Goal: Task Accomplishment & Management: Use online tool/utility

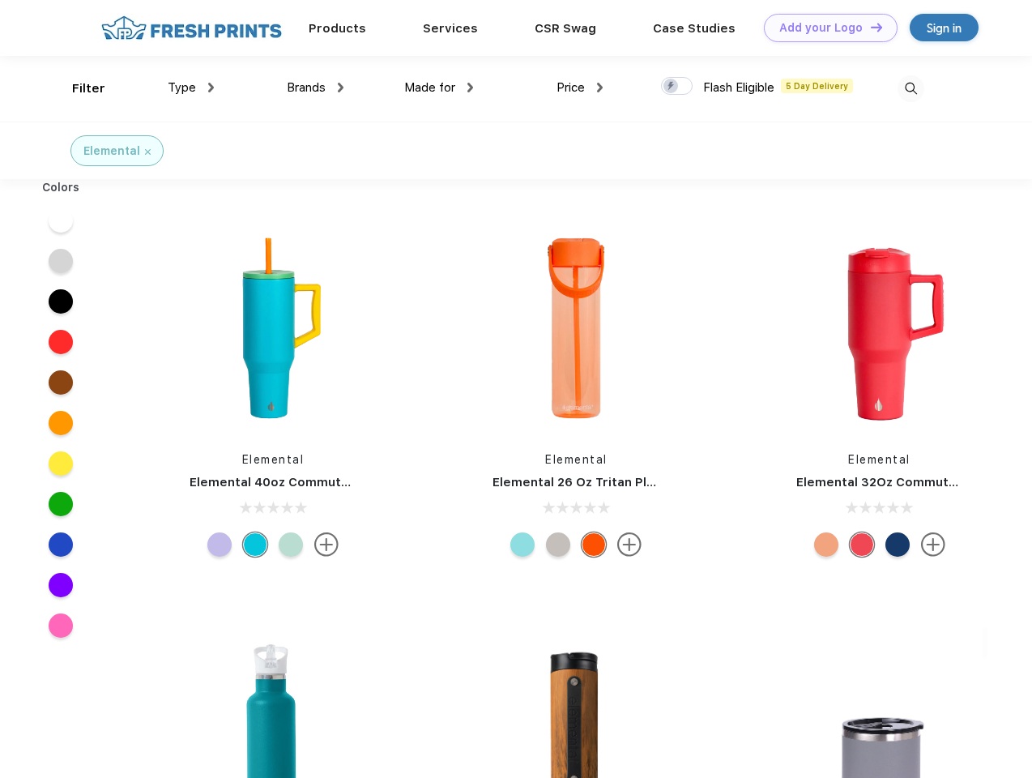
click at [825, 28] on link "Add your Logo Design Tool" at bounding box center [831, 28] width 134 height 28
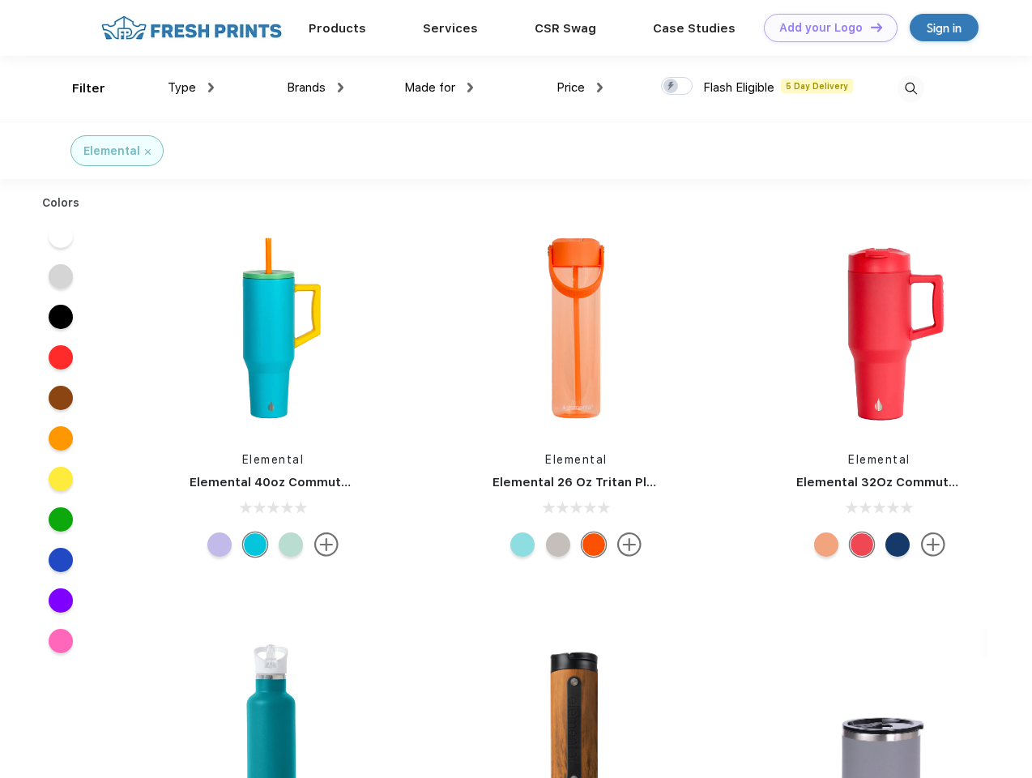
click at [0, 0] on div "Design Tool" at bounding box center [0, 0] width 0 height 0
click at [869, 27] on link "Add your Logo Design Tool" at bounding box center [831, 28] width 134 height 28
click at [78, 88] on div "Filter" at bounding box center [88, 88] width 33 height 19
click at [191, 87] on span "Type" at bounding box center [182, 87] width 28 height 15
click at [315, 87] on span "Brands" at bounding box center [306, 87] width 39 height 15
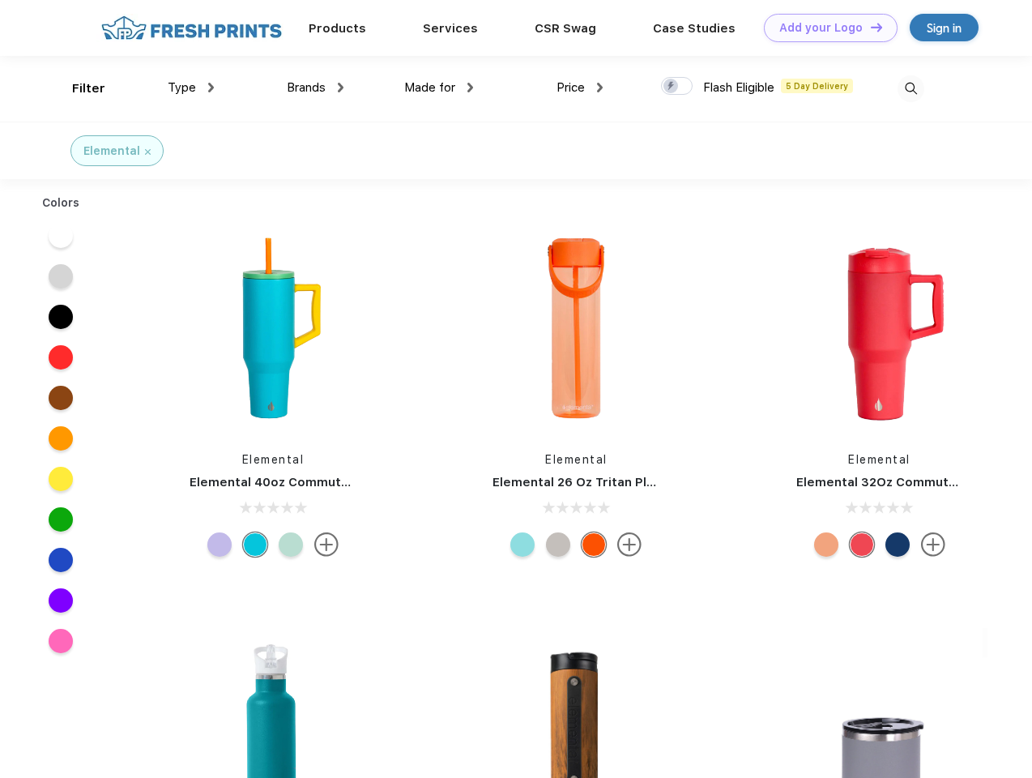
click at [439, 87] on span "Made for" at bounding box center [429, 87] width 51 height 15
click at [580, 87] on span "Price" at bounding box center [570, 87] width 28 height 15
click at [677, 87] on div at bounding box center [677, 86] width 32 height 18
click at [672, 87] on input "checkbox" at bounding box center [666, 81] width 11 height 11
click at [910, 88] on img at bounding box center [911, 88] width 27 height 27
